Goal: Transaction & Acquisition: Purchase product/service

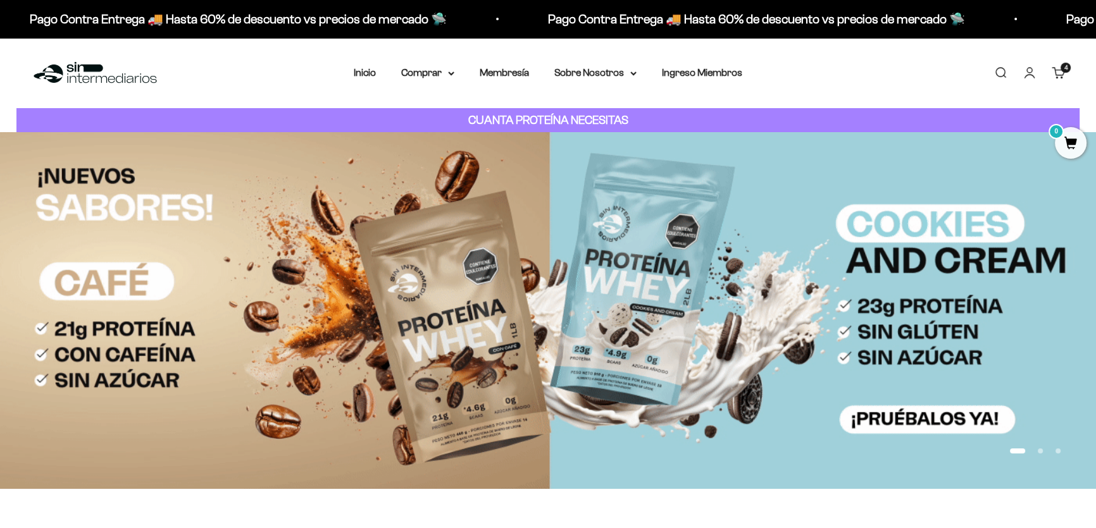
click at [1061, 73] on link "Carrito 4 artículos 4" at bounding box center [1059, 73] width 14 height 14
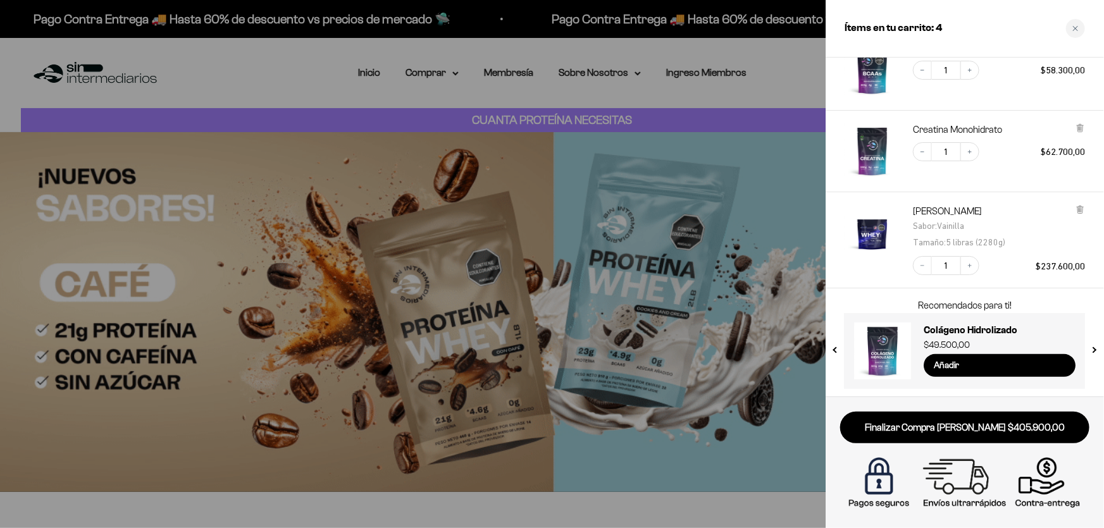
scroll to position [158, 0]
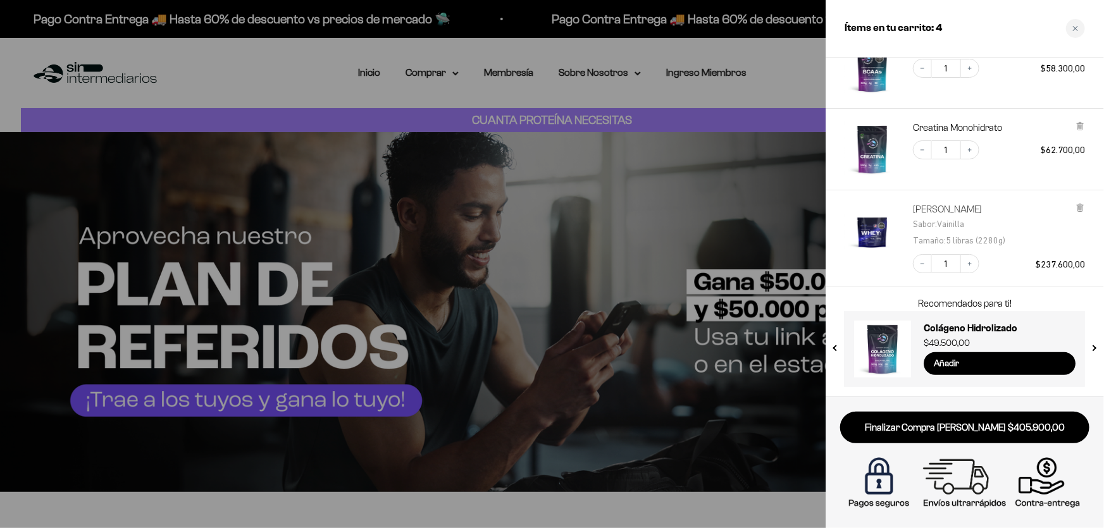
click at [969, 211] on link "[PERSON_NAME]" at bounding box center [956, 209] width 86 height 13
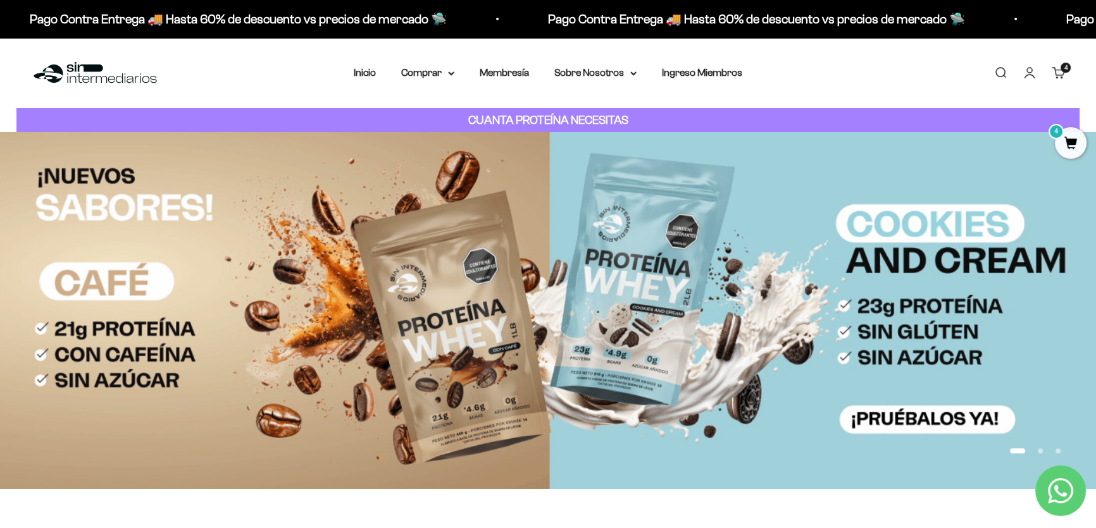
click at [1060, 80] on link "Carrito 4 artículos 4" at bounding box center [1059, 73] width 14 height 14
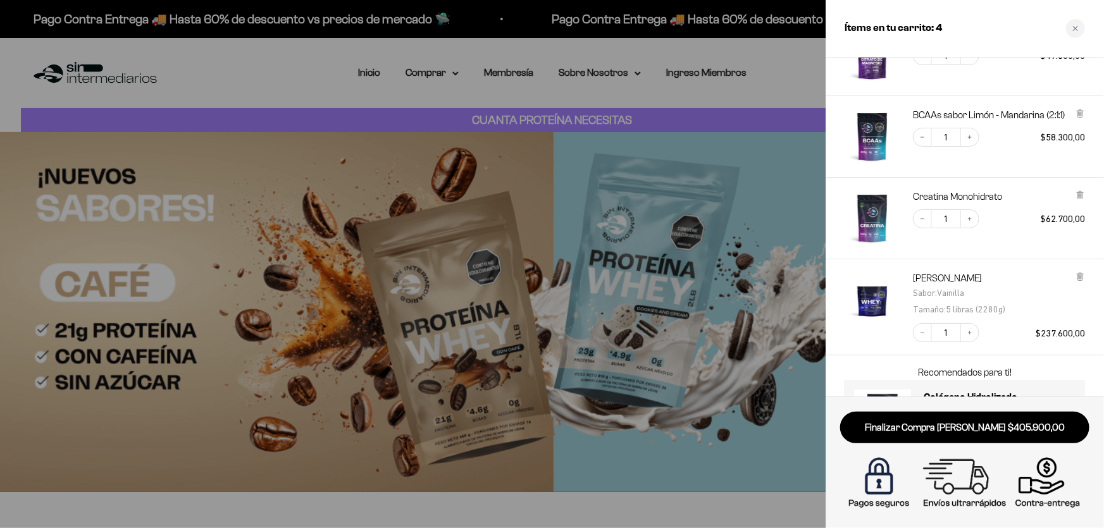
scroll to position [115, 0]
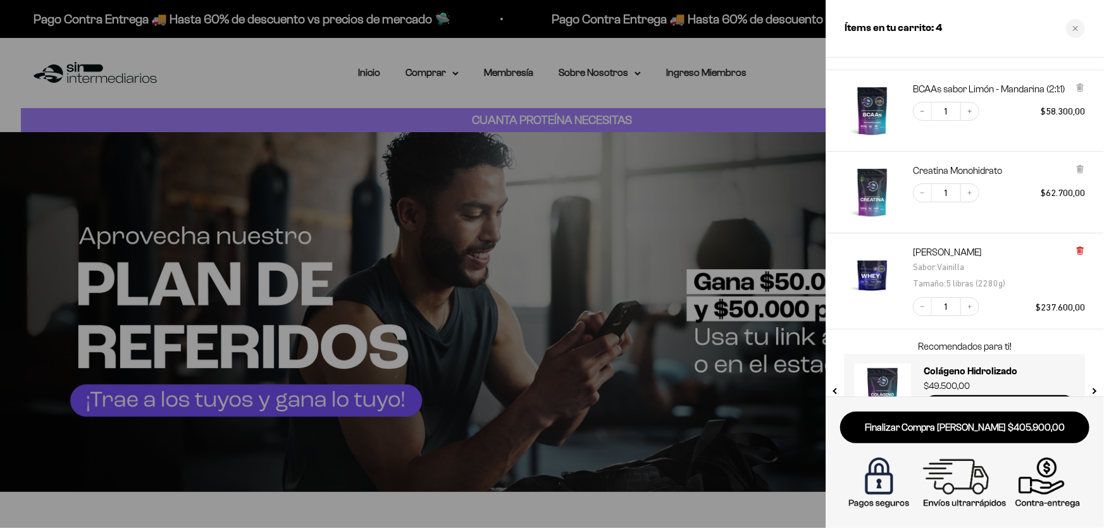
click at [1080, 246] on icon at bounding box center [1080, 250] width 9 height 9
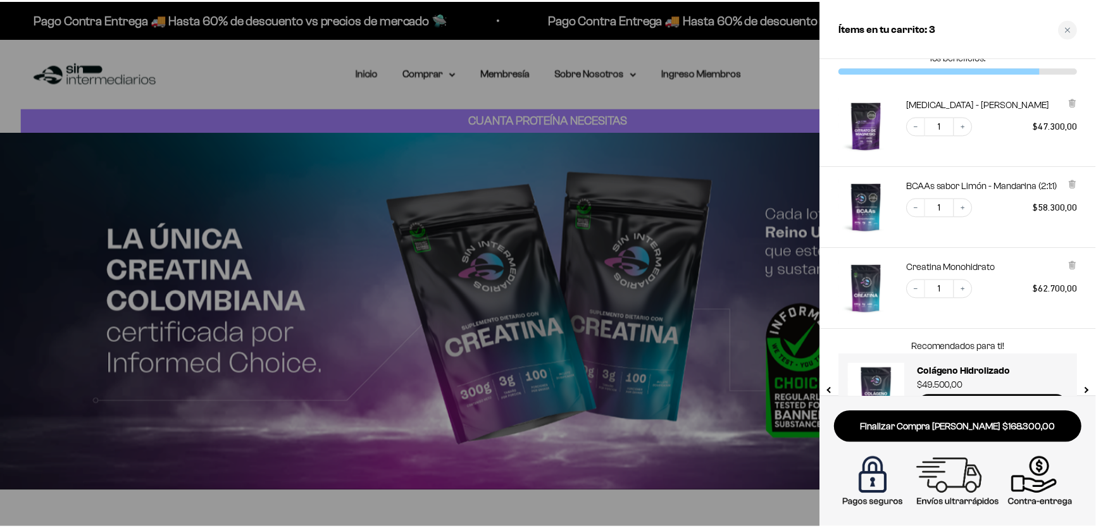
scroll to position [0, 0]
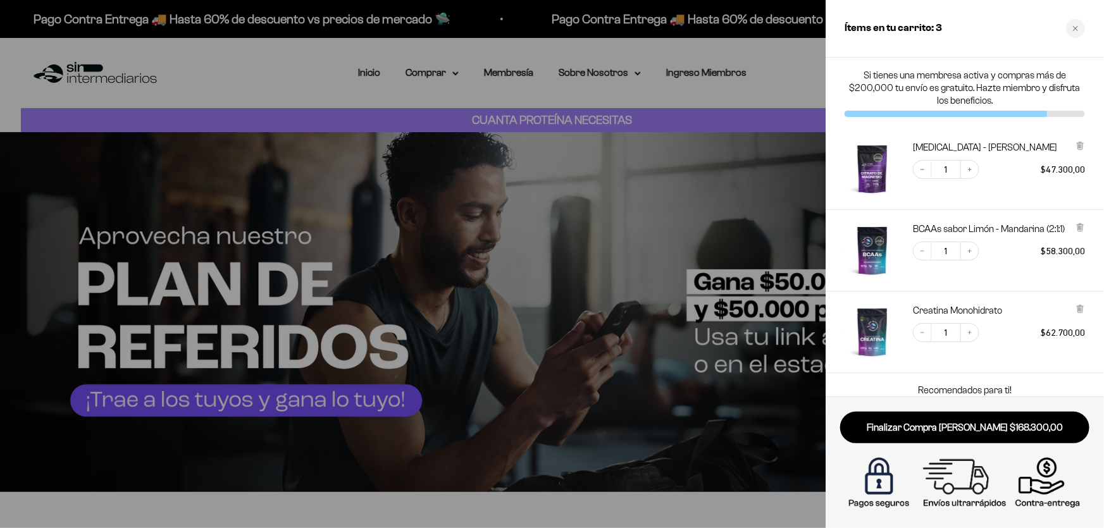
click at [778, 47] on div at bounding box center [552, 264] width 1104 height 528
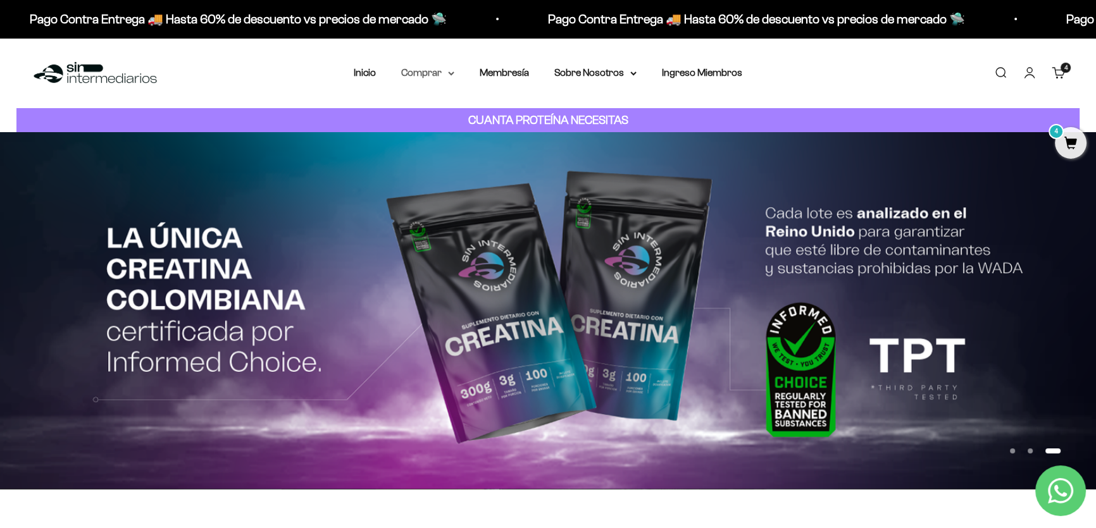
click at [438, 76] on summary "Comprar" at bounding box center [427, 73] width 53 height 16
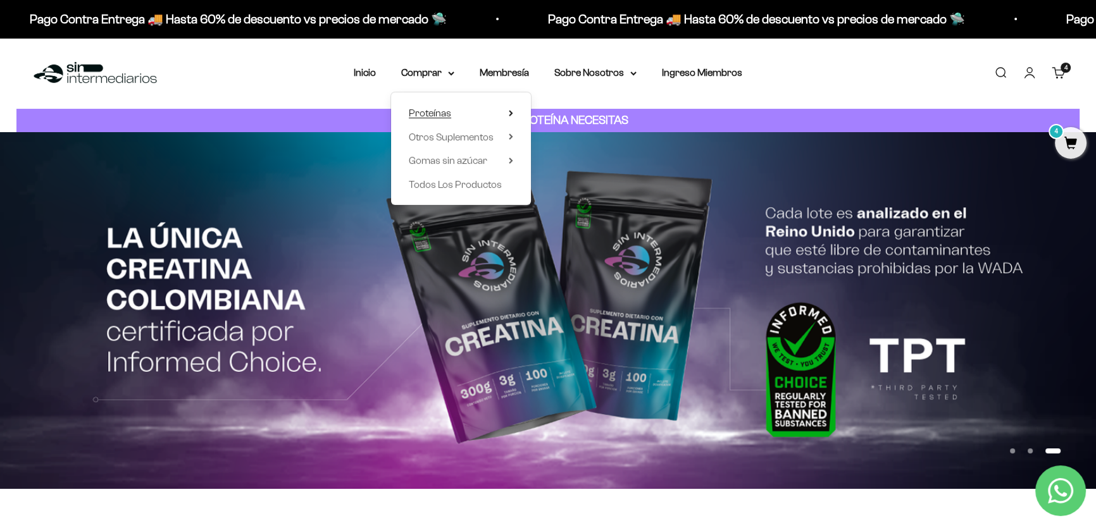
click at [511, 113] on icon at bounding box center [511, 113] width 4 height 6
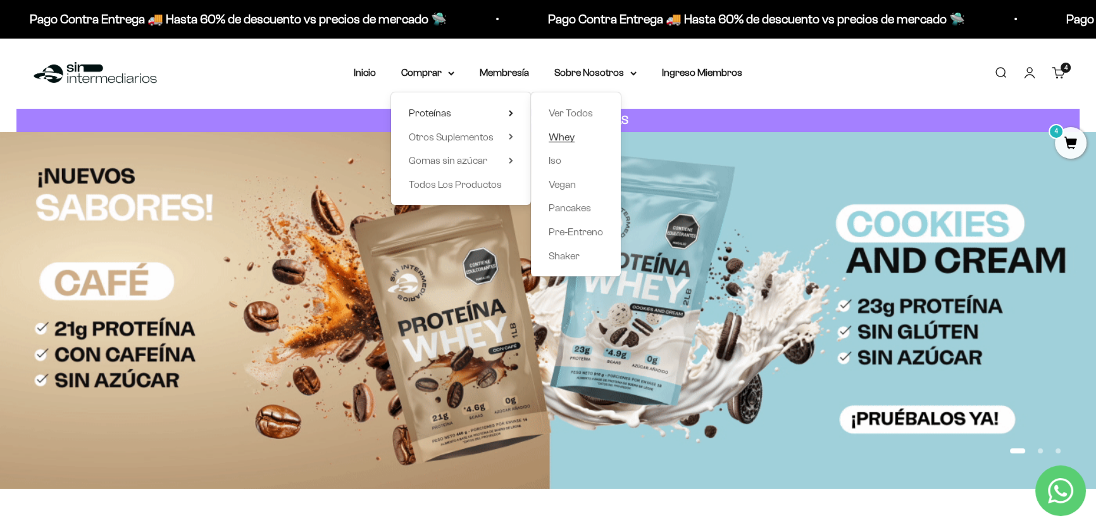
click at [563, 139] on span "Whey" at bounding box center [562, 137] width 26 height 11
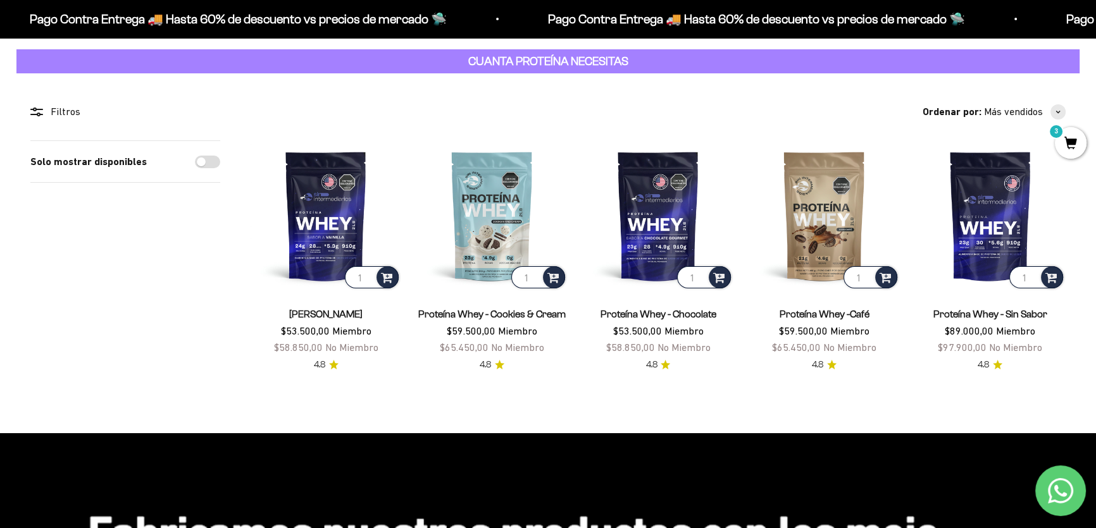
scroll to position [57, 0]
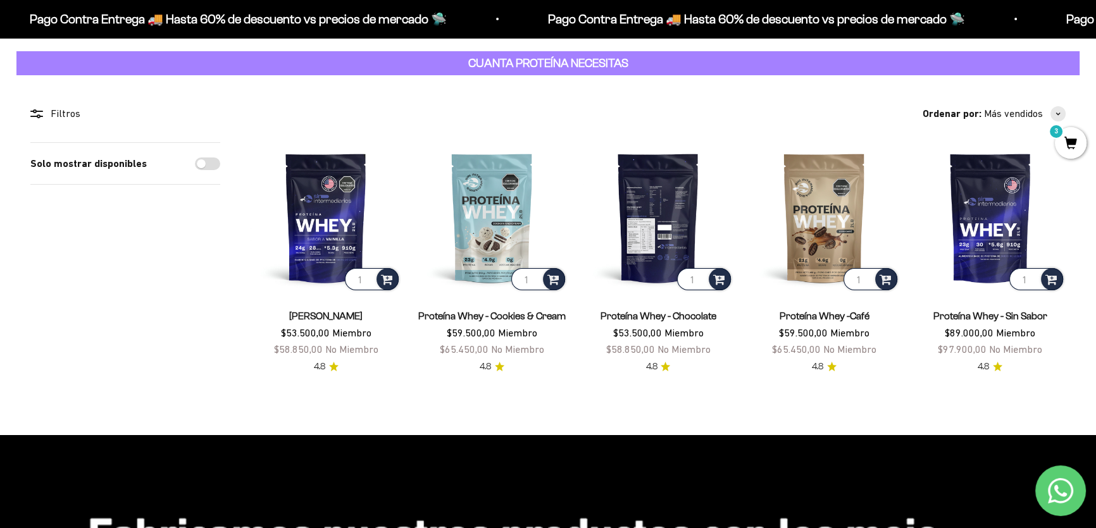
click at [666, 240] on img at bounding box center [658, 217] width 151 height 151
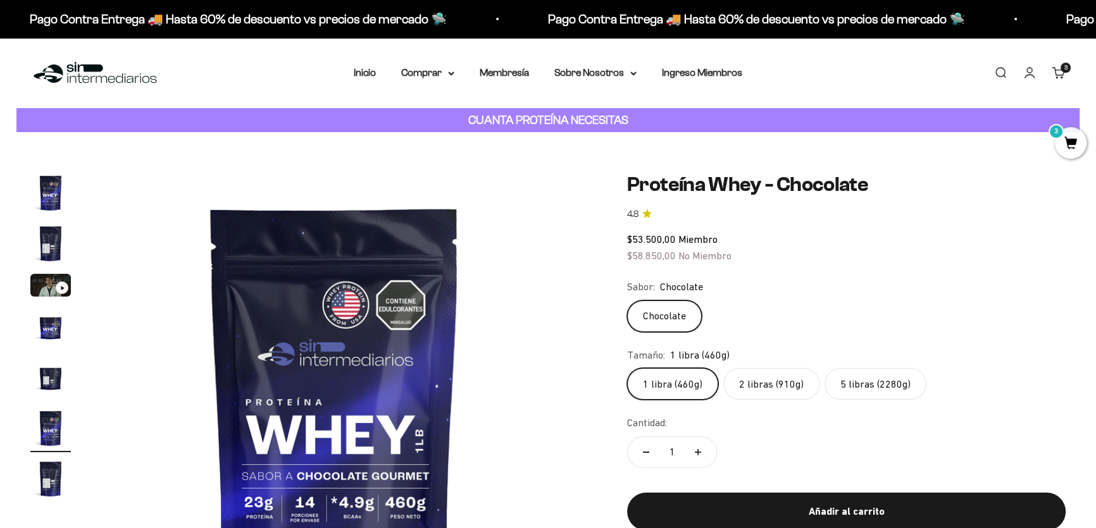
scroll to position [0, 2401]
click at [869, 386] on label "5 libras (2280g)" at bounding box center [875, 384] width 102 height 32
click at [627, 368] on input "5 libras (2280g)" at bounding box center [626, 368] width 1 height 1
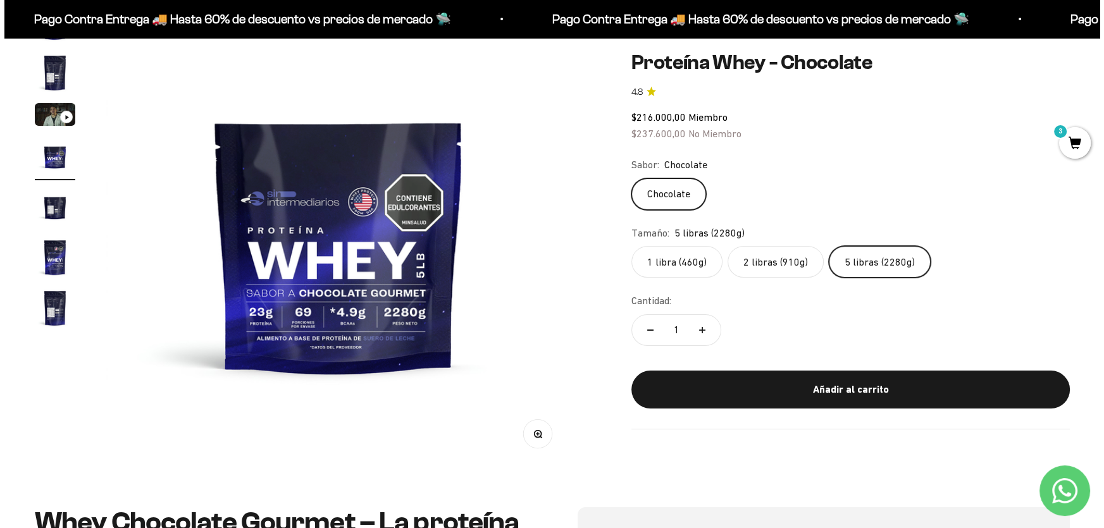
scroll to position [172, 0]
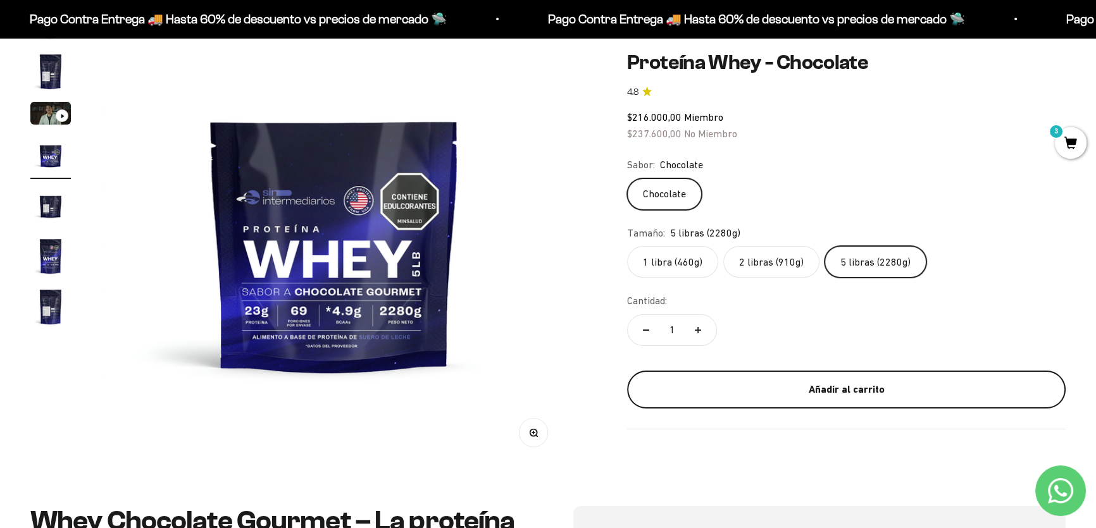
click at [842, 390] on div "Añadir al carrito" at bounding box center [846, 390] width 388 height 16
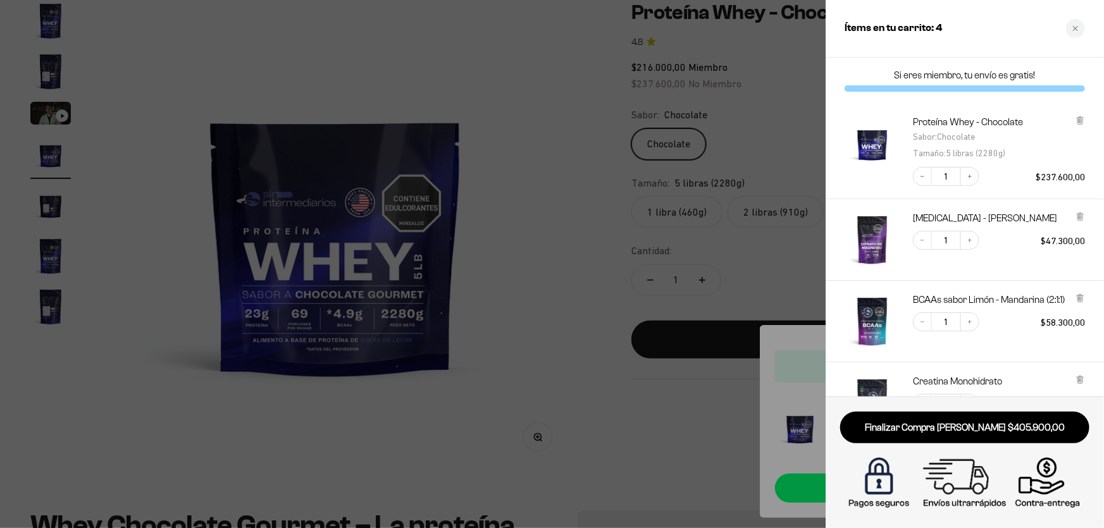
click at [763, 277] on div at bounding box center [552, 264] width 1104 height 528
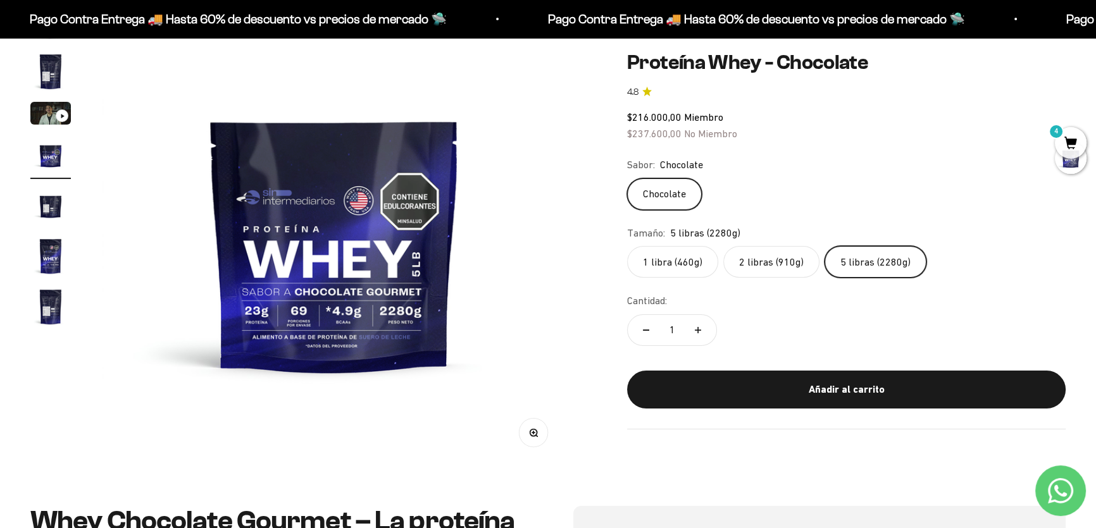
scroll to position [0, 0]
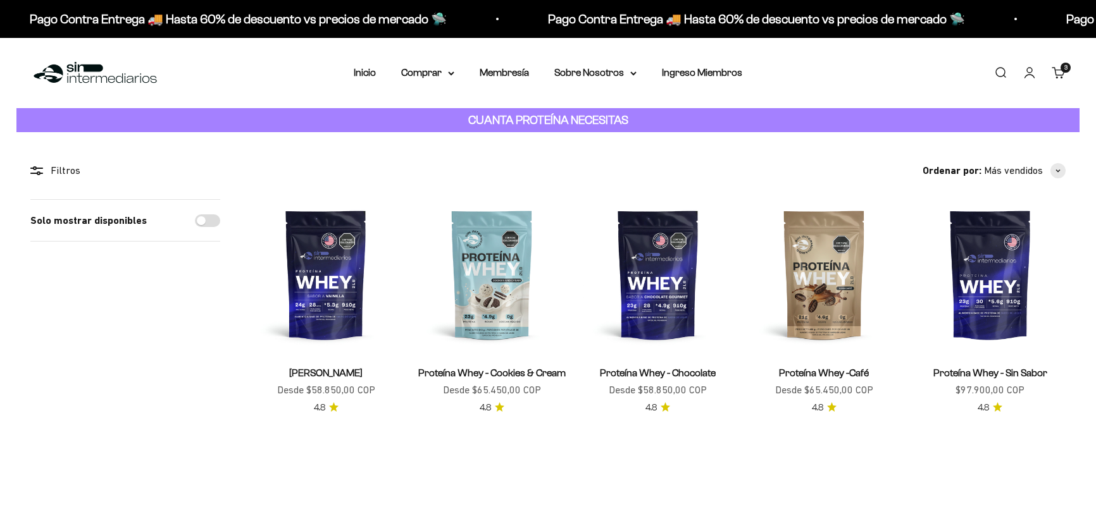
scroll to position [57, 0]
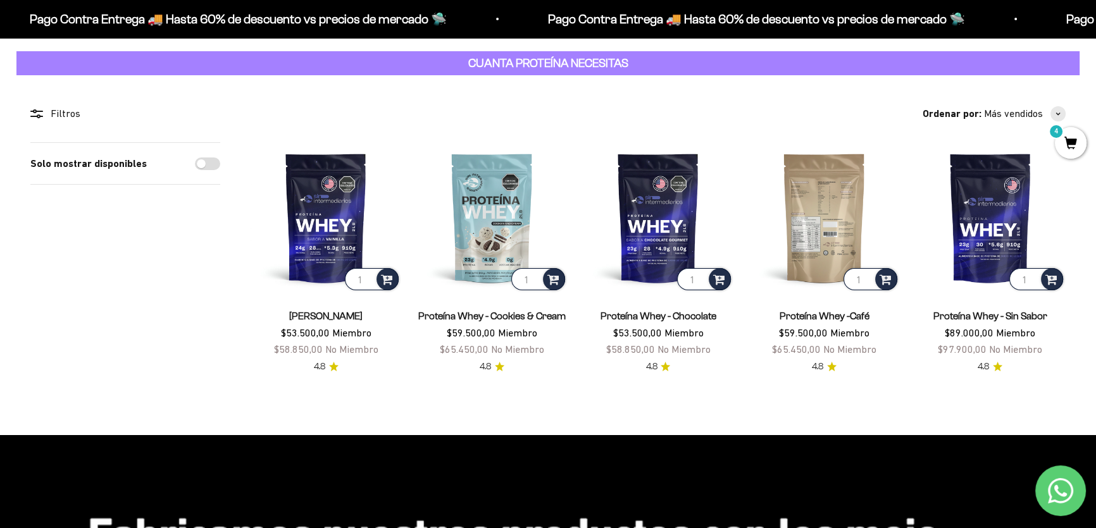
click at [816, 238] on img at bounding box center [824, 217] width 151 height 151
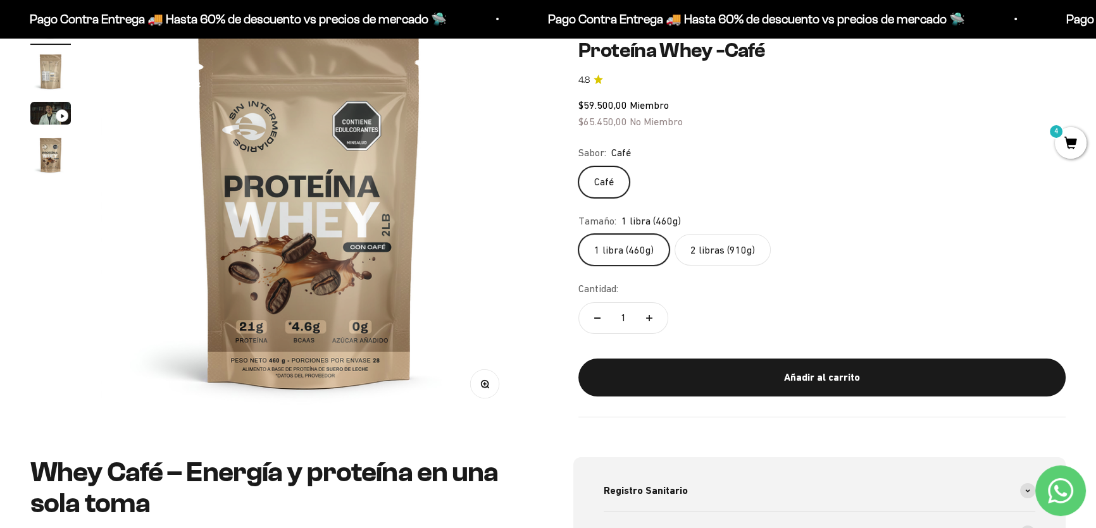
click at [702, 256] on label "2 libras (910g)" at bounding box center [723, 250] width 96 height 32
click at [578, 234] on input "2 libras (910g)" at bounding box center [578, 233] width 1 height 1
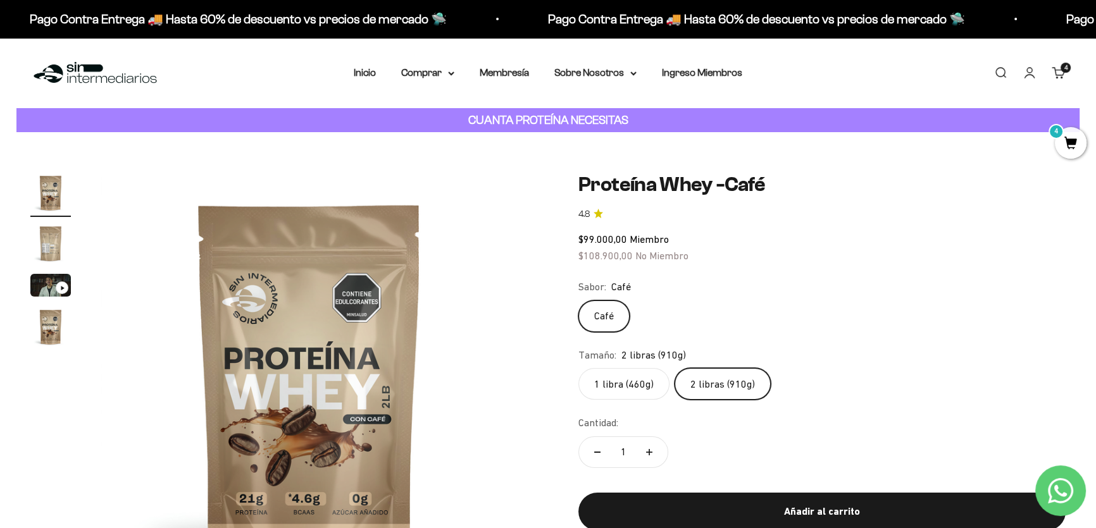
click at [622, 386] on label "1 libra (460g)" at bounding box center [623, 384] width 91 height 32
click at [578, 368] on input "1 libra (460g)" at bounding box center [578, 368] width 1 height 1
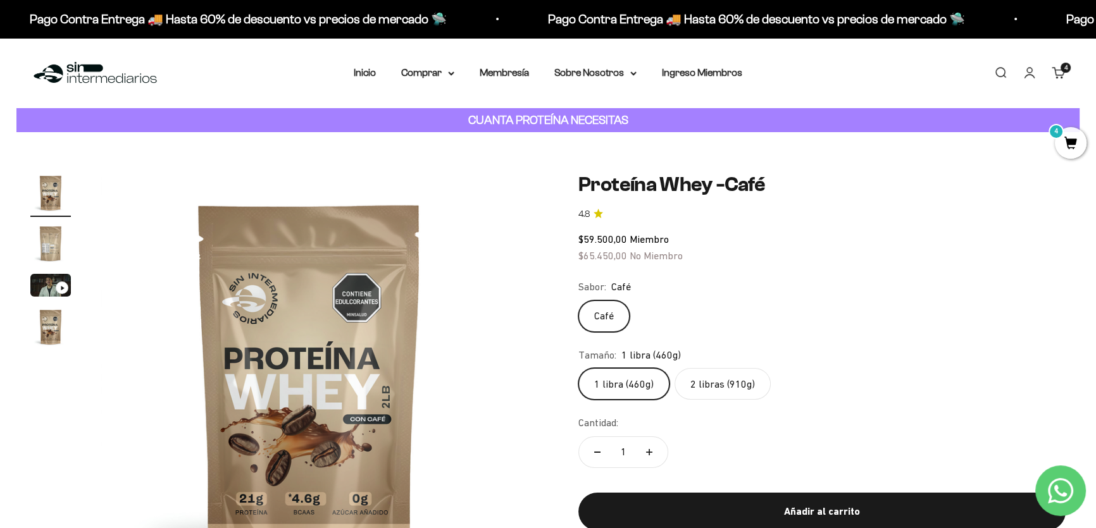
click at [704, 387] on label "2 libras (910g)" at bounding box center [723, 384] width 96 height 32
click at [578, 368] on input "2 libras (910g)" at bounding box center [578, 368] width 1 height 1
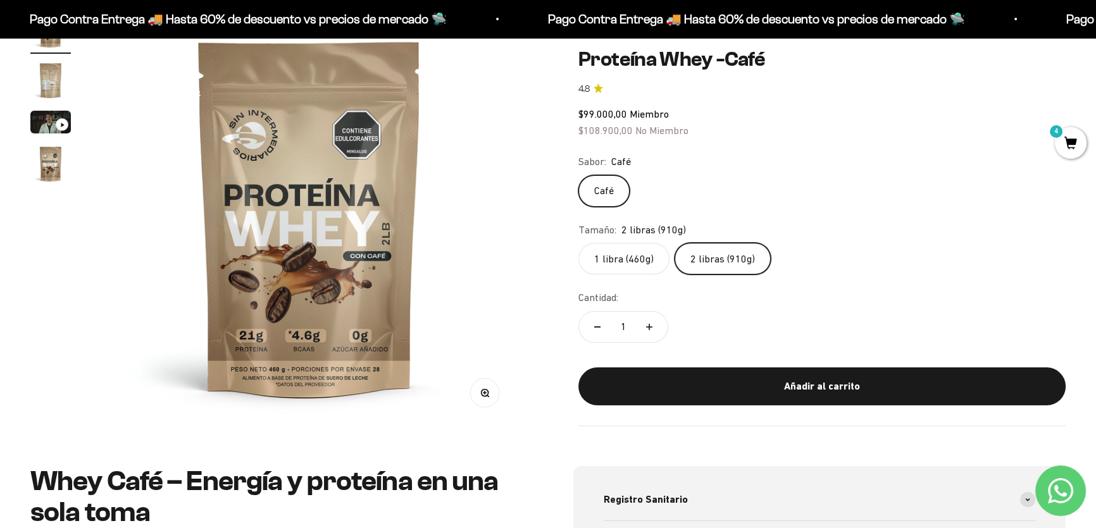
scroll to position [172, 0]
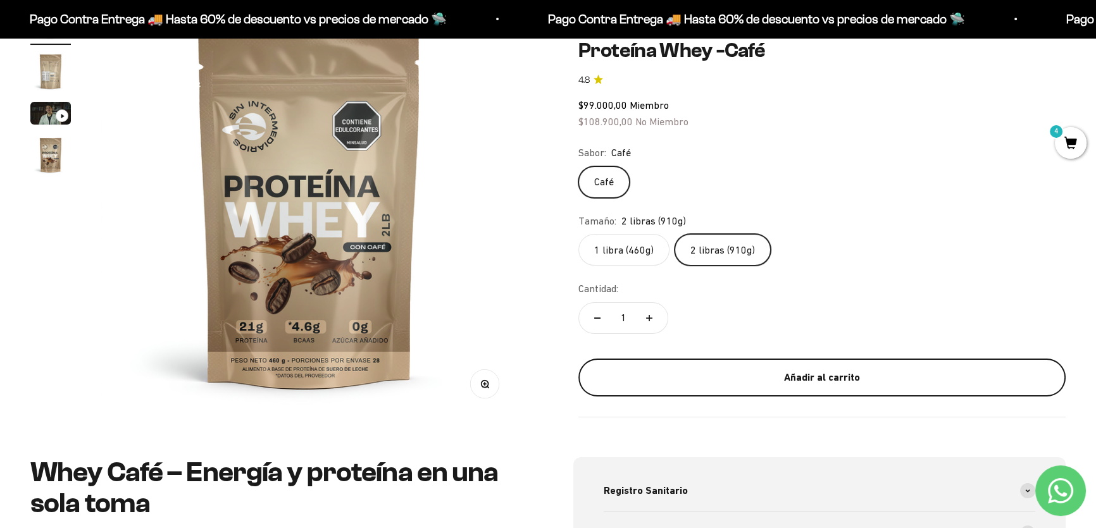
click at [824, 375] on div "Añadir al carrito" at bounding box center [822, 377] width 437 height 16
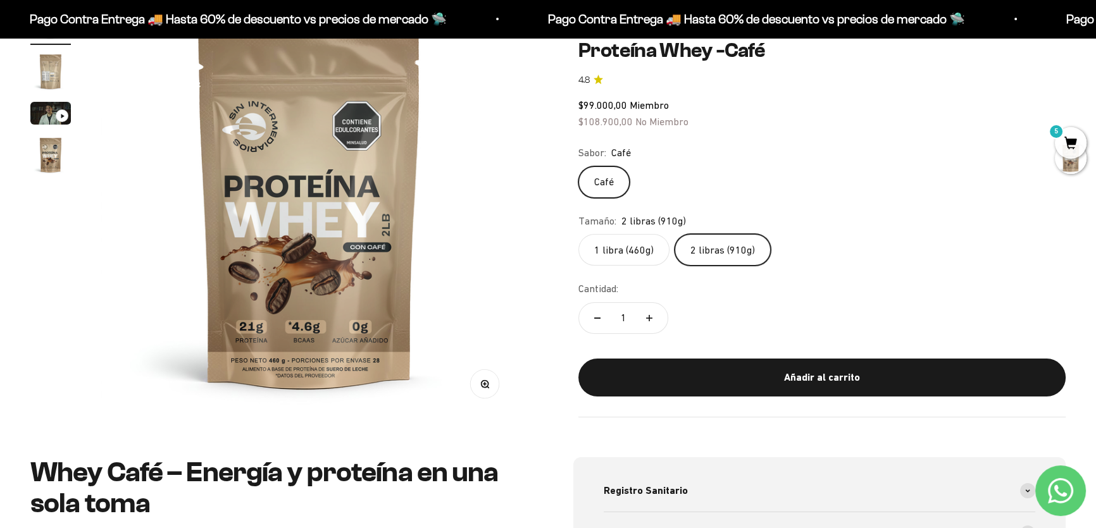
click at [866, 197] on div "Café" at bounding box center [821, 182] width 487 height 32
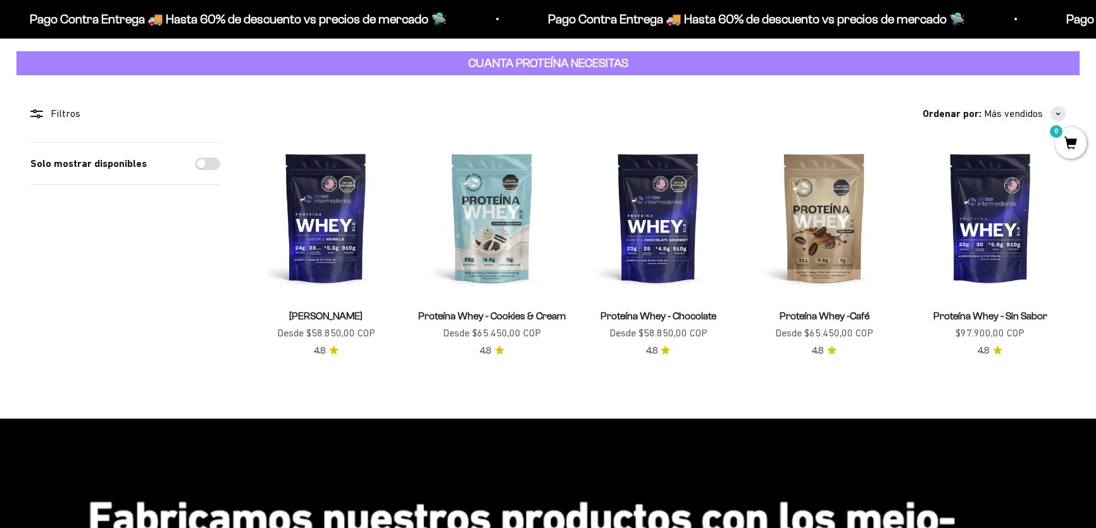
scroll to position [57, 0]
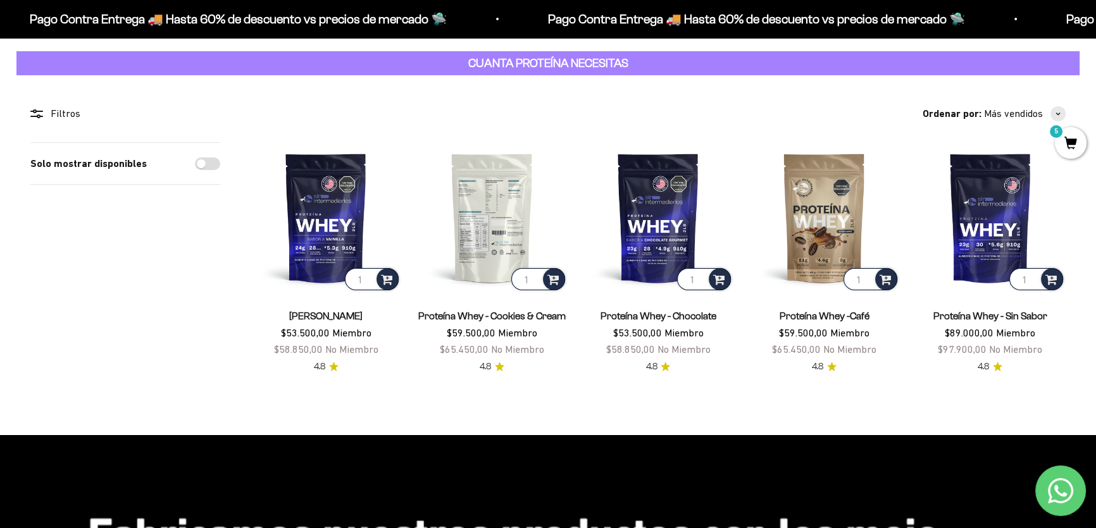
click at [492, 224] on img at bounding box center [491, 217] width 151 height 151
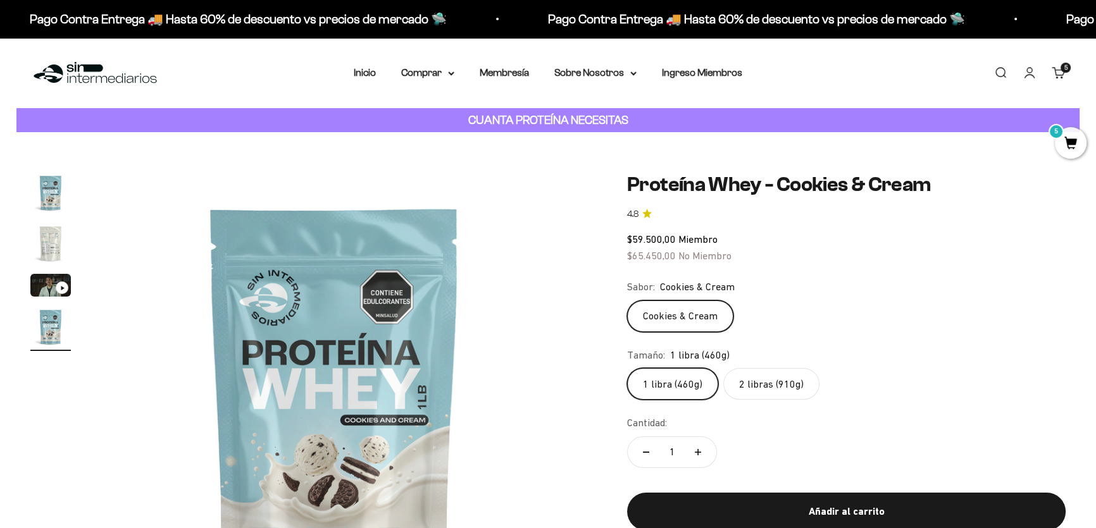
scroll to position [0, 1440]
click at [764, 380] on label "2 libras (910g)" at bounding box center [771, 384] width 96 height 32
click at [627, 368] on input "2 libras (910g)" at bounding box center [626, 368] width 1 height 1
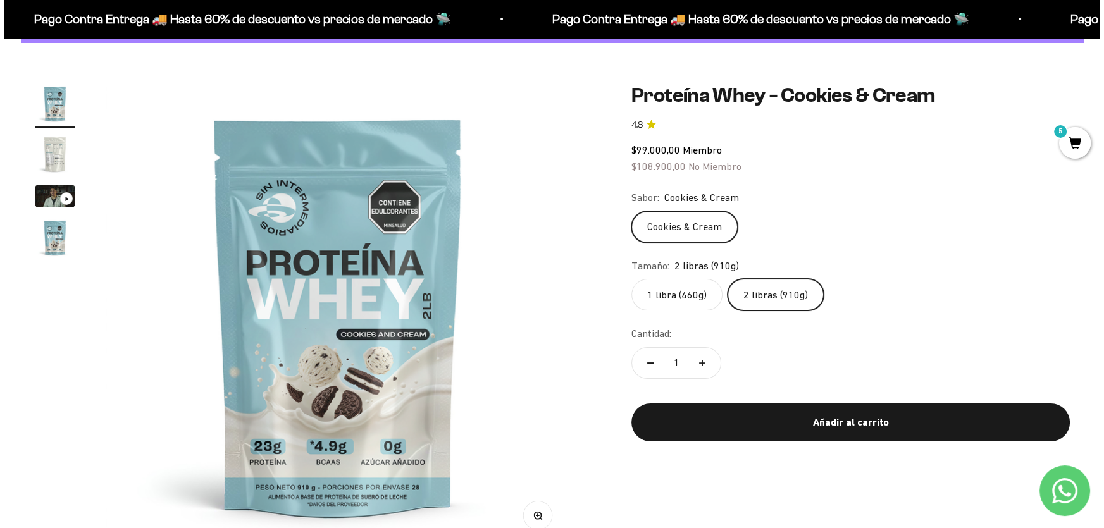
scroll to position [115, 0]
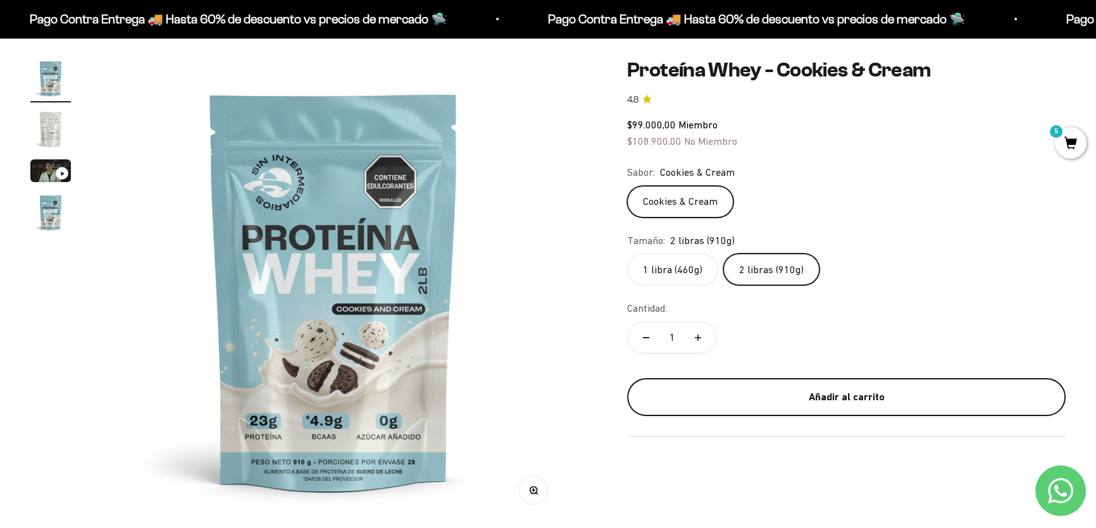
click at [840, 402] on div "Añadir al carrito" at bounding box center [846, 397] width 388 height 16
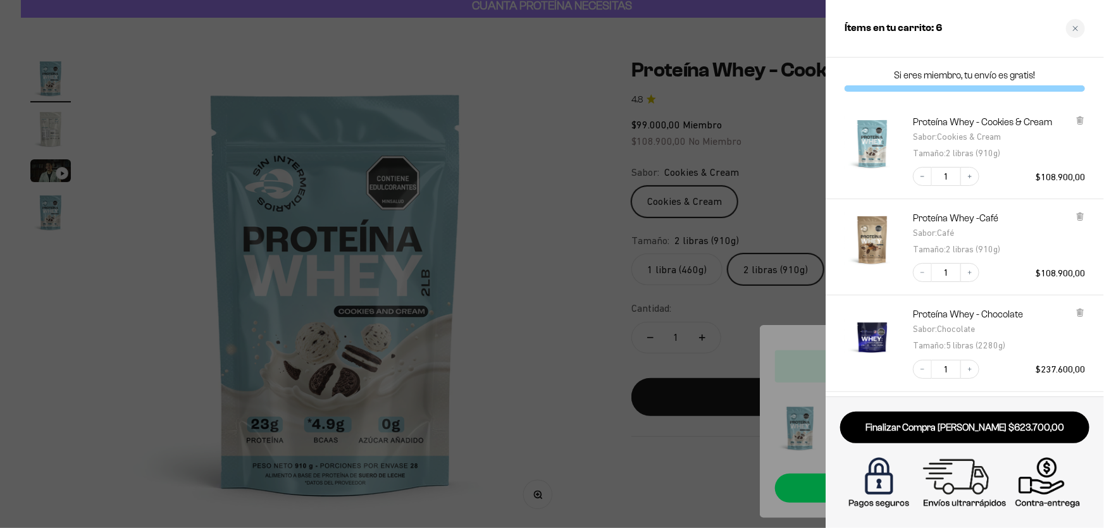
click at [766, 295] on div at bounding box center [552, 264] width 1104 height 528
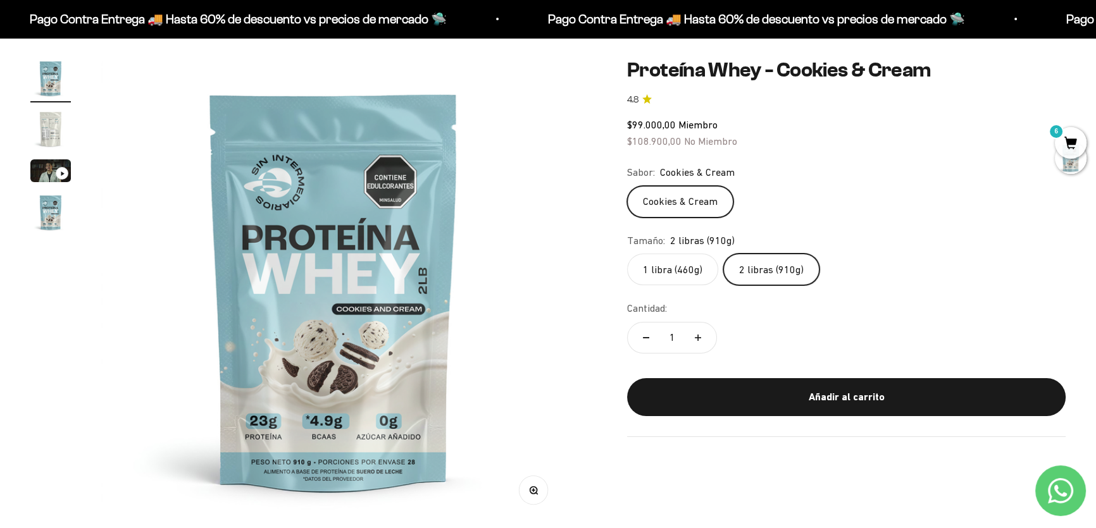
click at [1066, 152] on span "6" at bounding box center [1071, 143] width 32 height 32
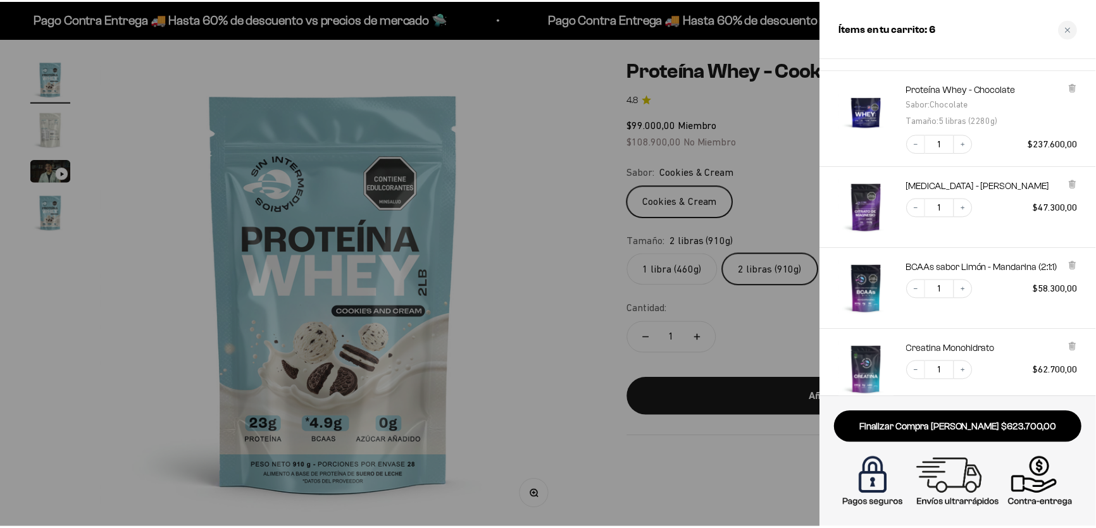
scroll to position [0, 0]
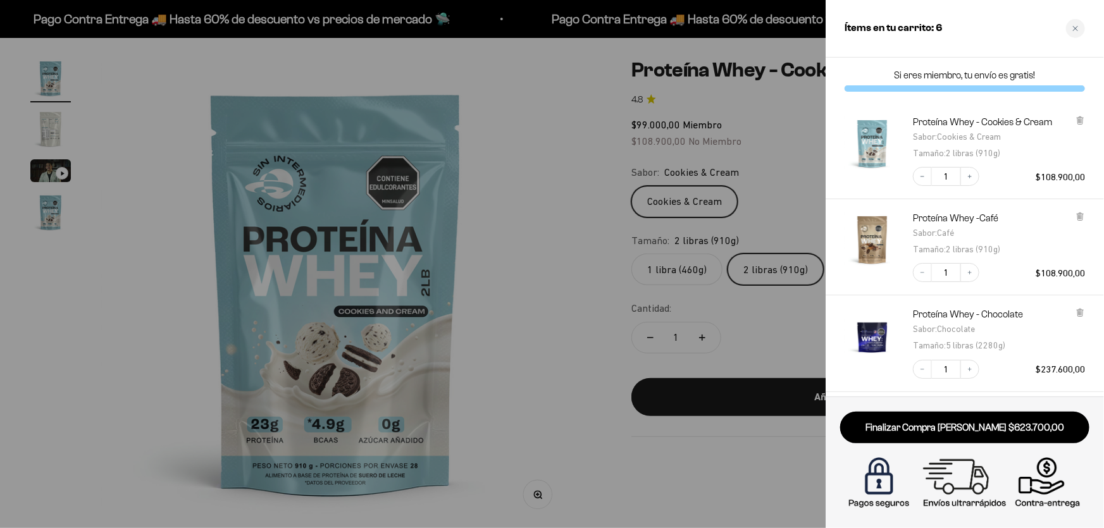
click at [582, 120] on div at bounding box center [552, 264] width 1104 height 528
